Goal: Task Accomplishment & Management: Check status

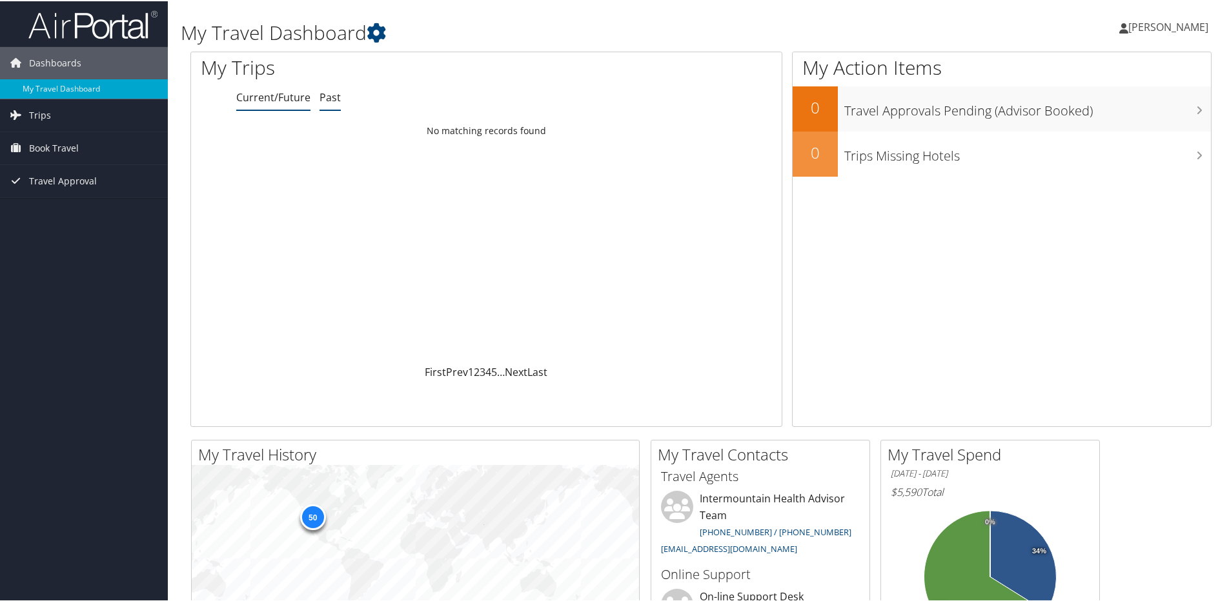
click at [330, 99] on link "Past" at bounding box center [329, 96] width 21 height 14
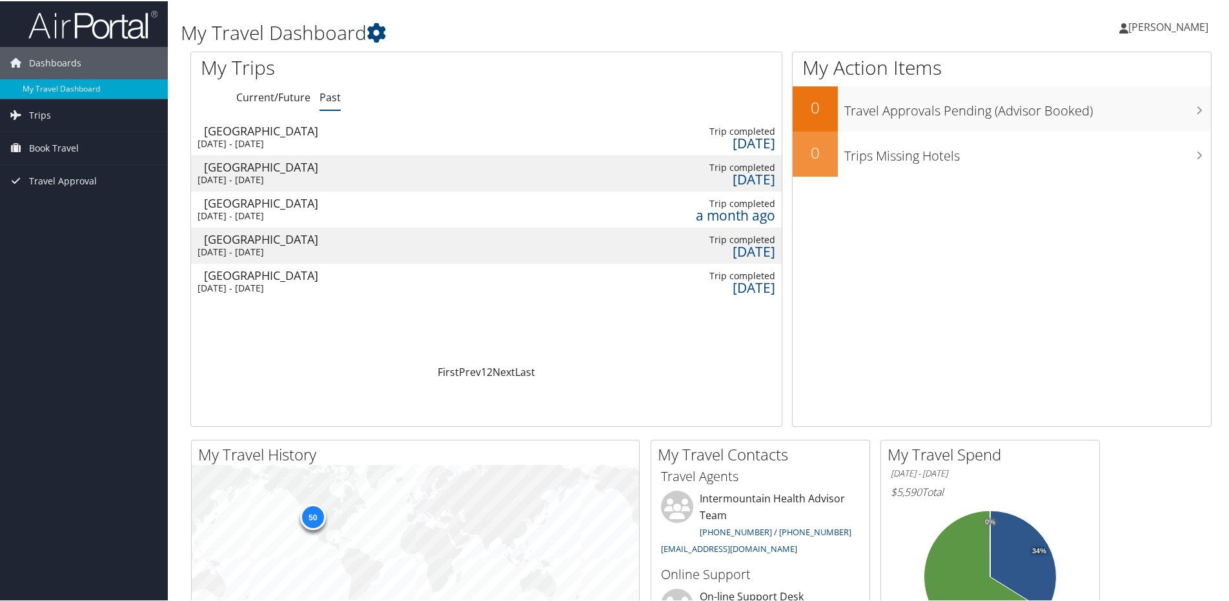
click at [314, 241] on div "Las Vegas" at bounding box center [272, 238] width 137 height 12
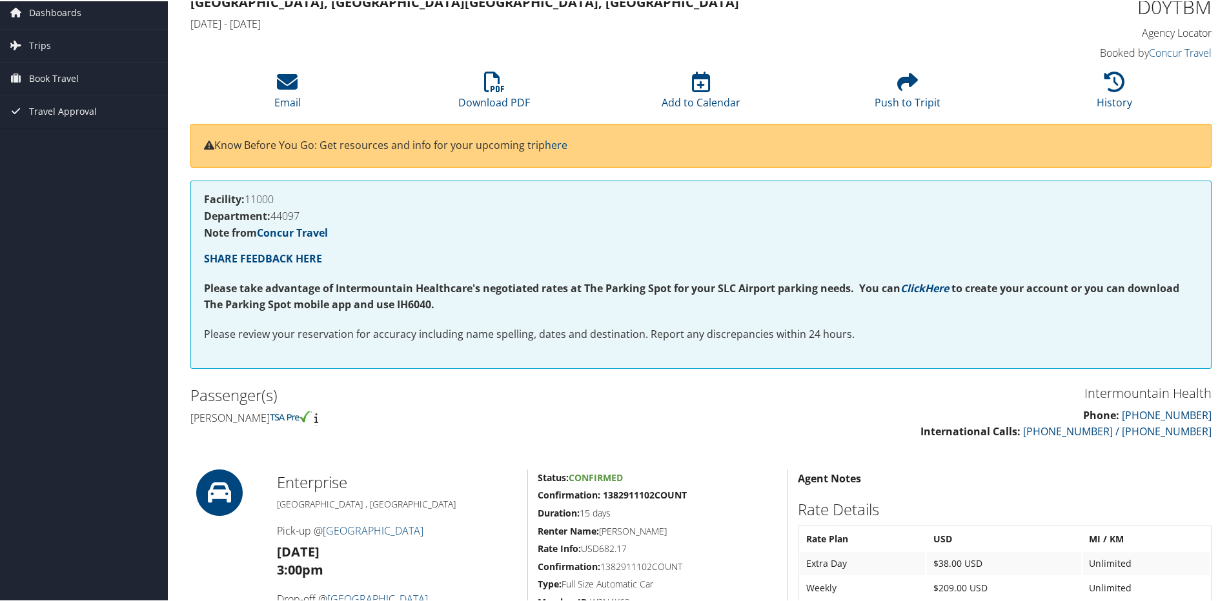
scroll to position [129, 0]
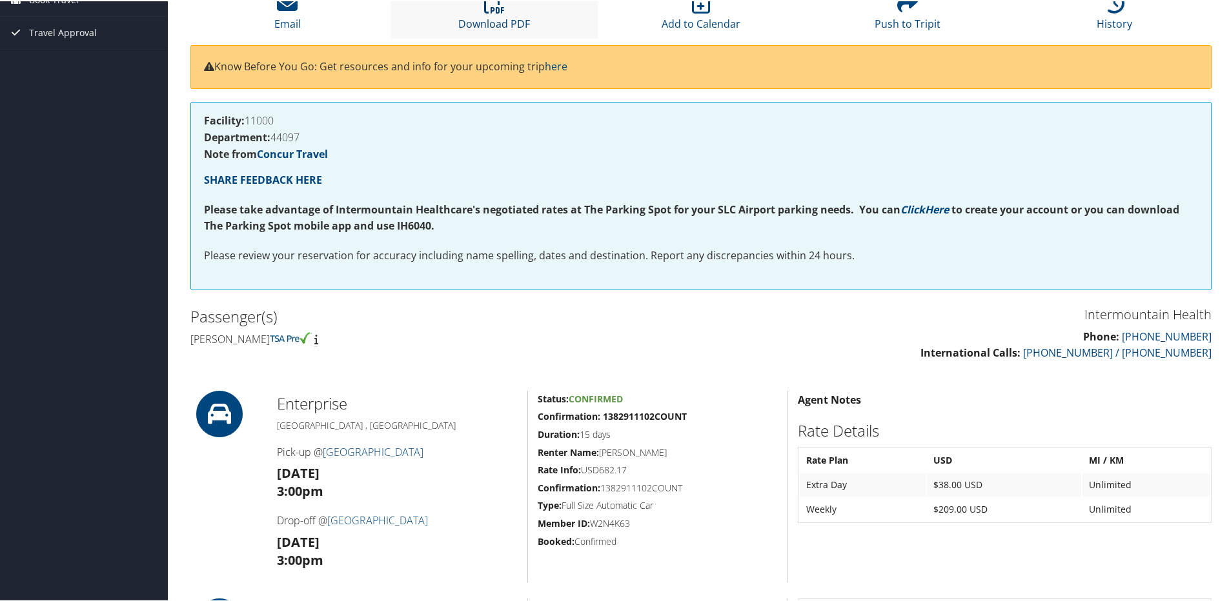
click at [495, 21] on link "Download PDF" at bounding box center [494, 14] width 72 height 31
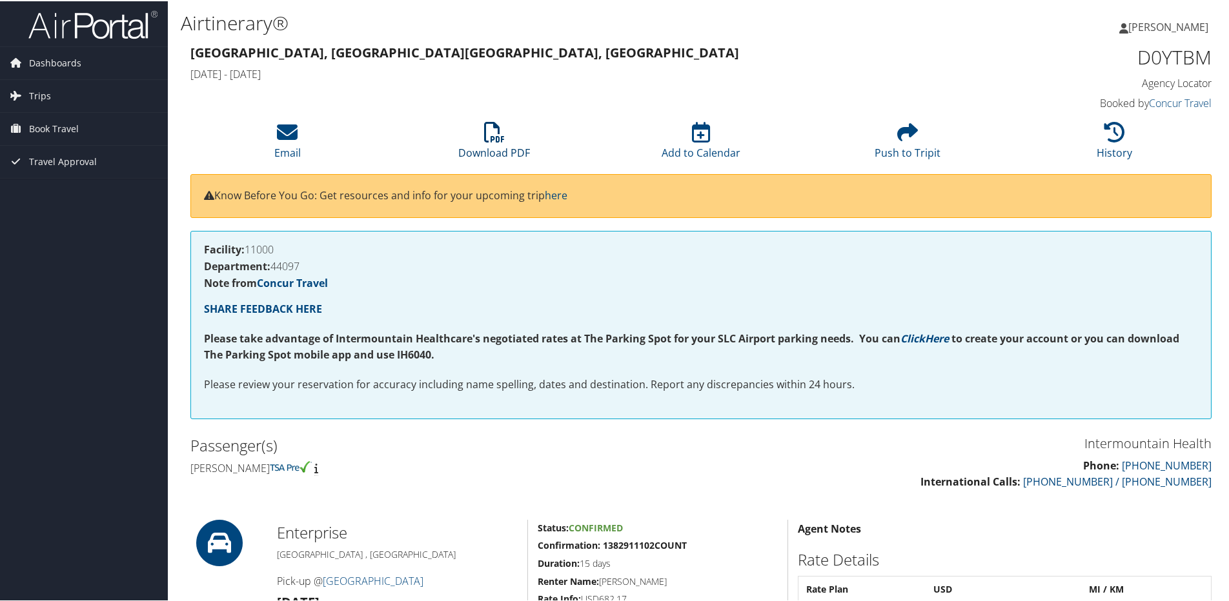
scroll to position [129, 0]
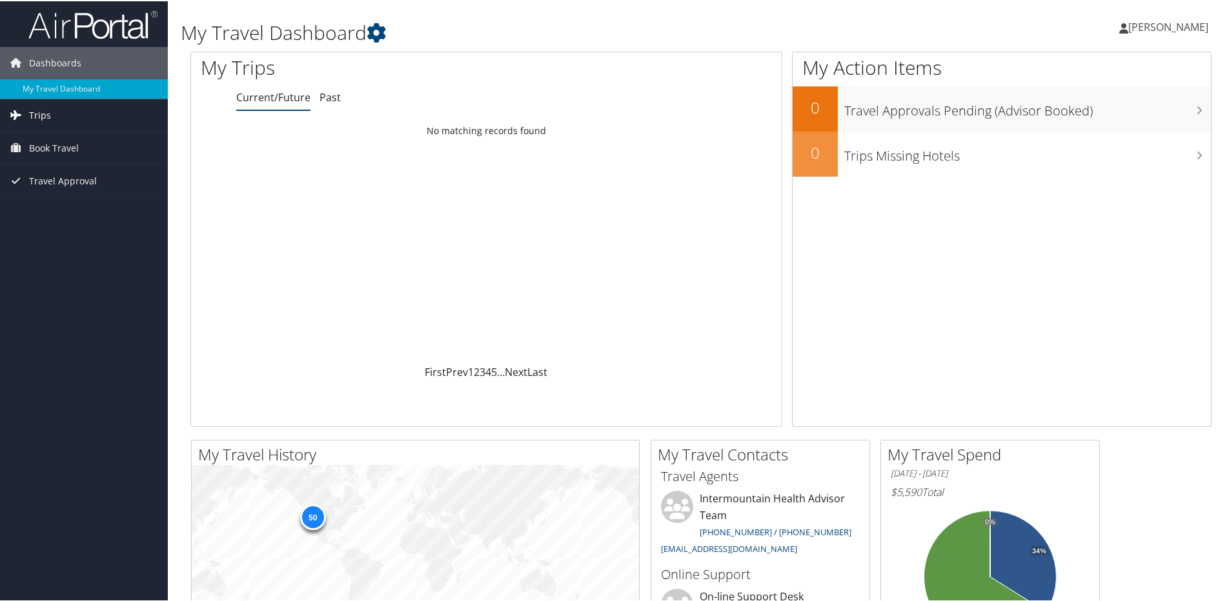
click at [46, 109] on span "Trips" at bounding box center [40, 114] width 22 height 32
click at [35, 165] on link "Past Trips" at bounding box center [84, 159] width 168 height 19
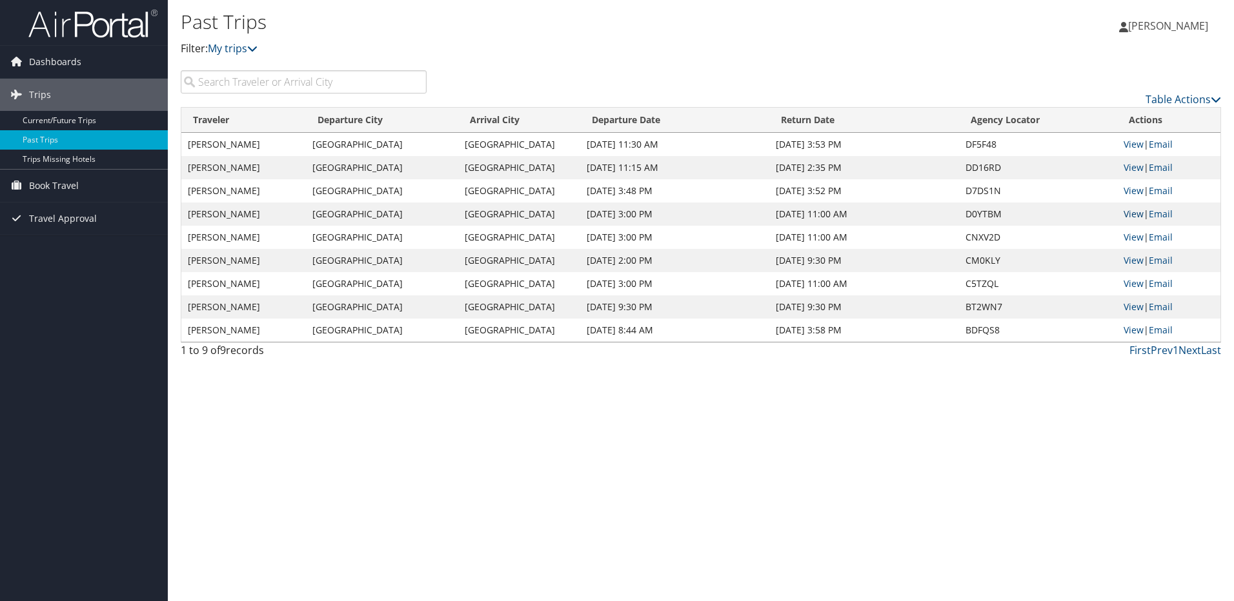
click at [1127, 213] on link "View" at bounding box center [1134, 214] width 20 height 12
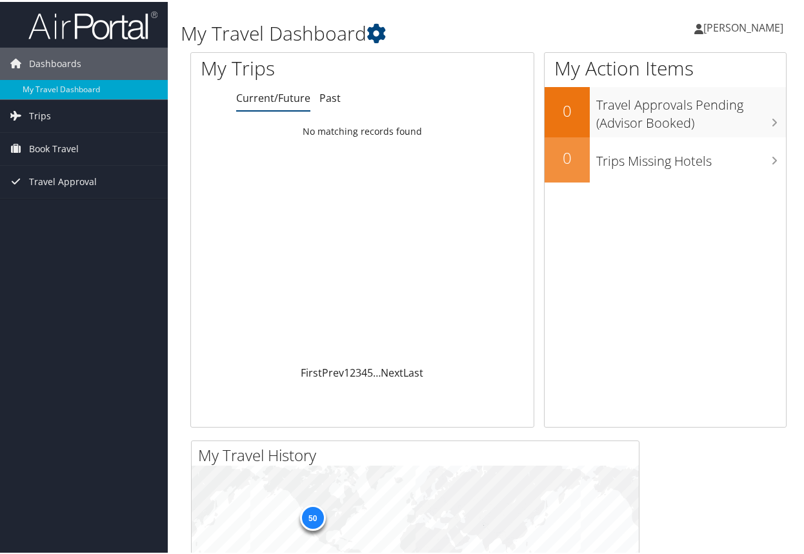
click at [340, 94] on ul "Current/Future Past" at bounding box center [385, 96] width 298 height 23
click at [333, 97] on link "Past" at bounding box center [329, 96] width 21 height 14
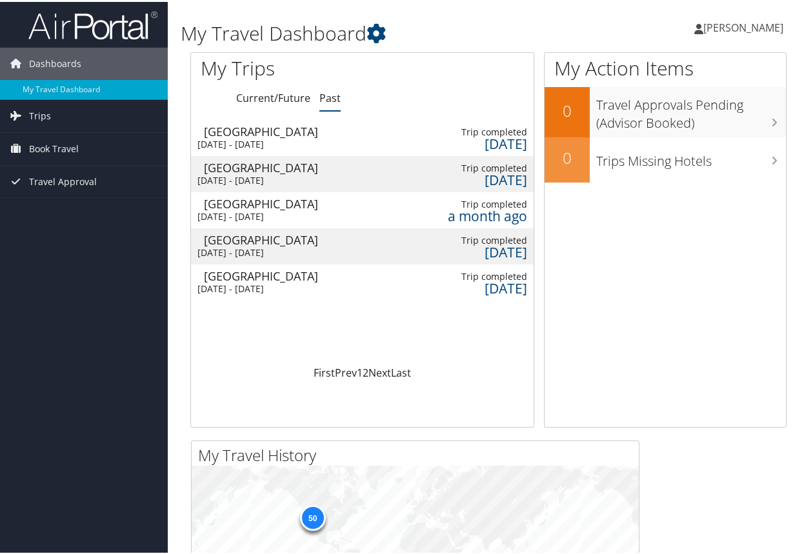
click at [487, 285] on div "3 months ago" at bounding box center [487, 287] width 79 height 12
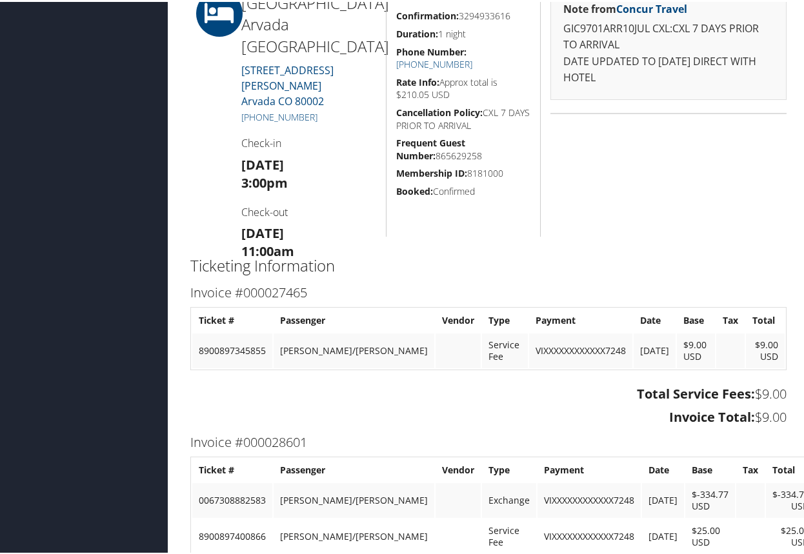
scroll to position [645, 0]
